Goal: Register for event/course

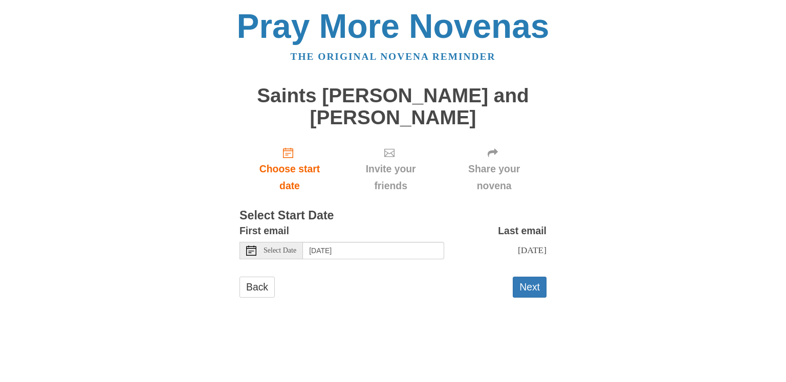
drag, startPoint x: 260, startPoint y: 250, endPoint x: 254, endPoint y: 250, distance: 6.7
click at [256, 250] on div "Select Date" at bounding box center [270, 250] width 63 height 17
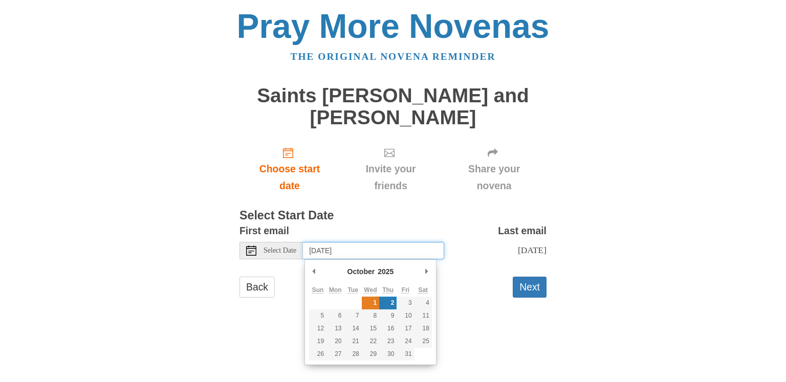
type input "Wednesday, October 1st"
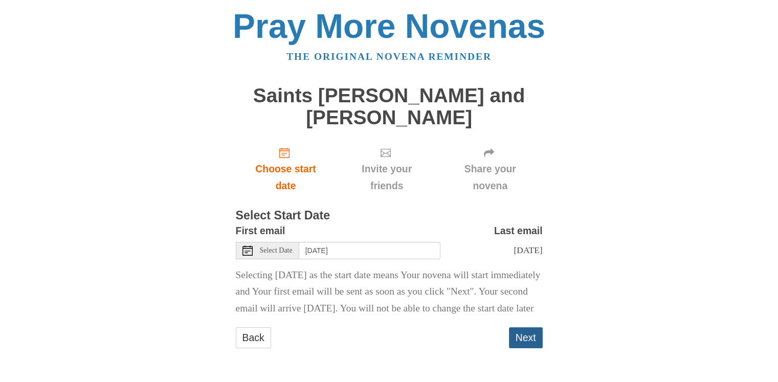
click at [518, 348] on button "Next" at bounding box center [526, 337] width 34 height 21
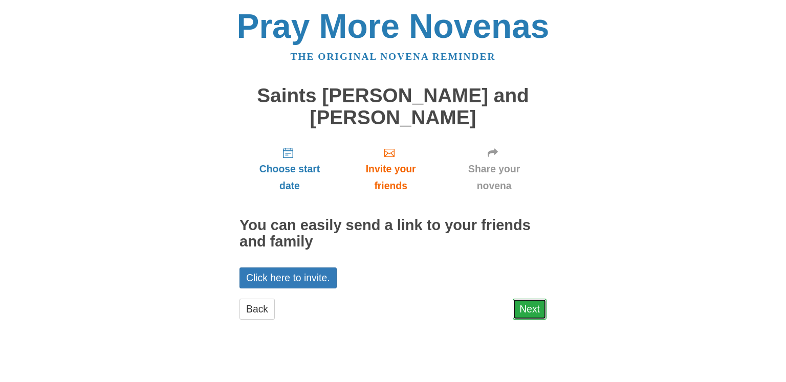
click at [528, 309] on link "Next" at bounding box center [530, 309] width 34 height 21
